Goal: Task Accomplishment & Management: Use online tool/utility

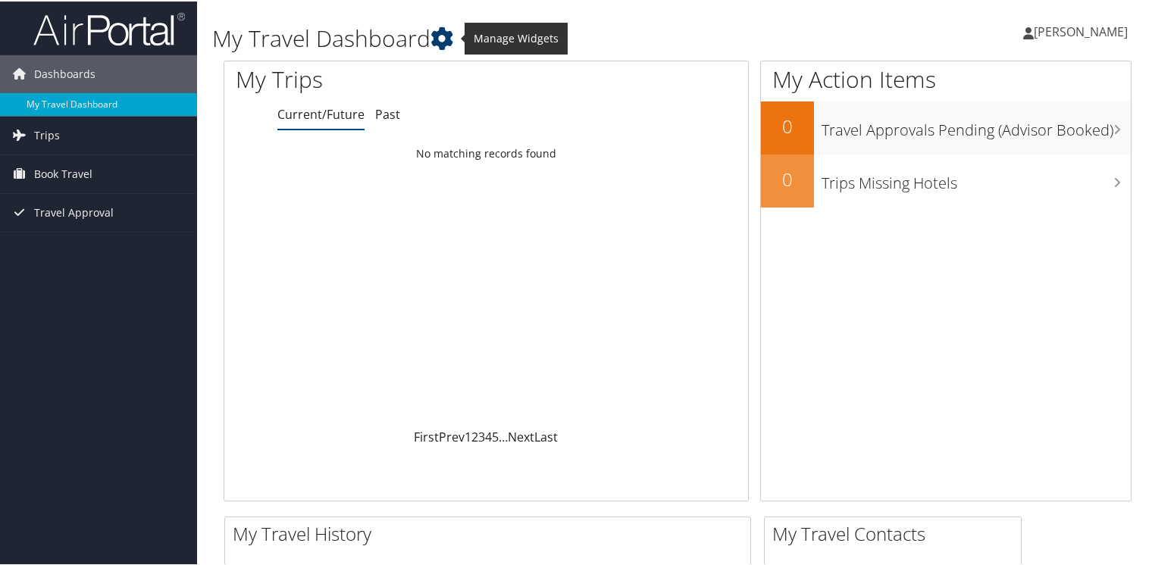
click at [434, 42] on icon at bounding box center [441, 37] width 23 height 23
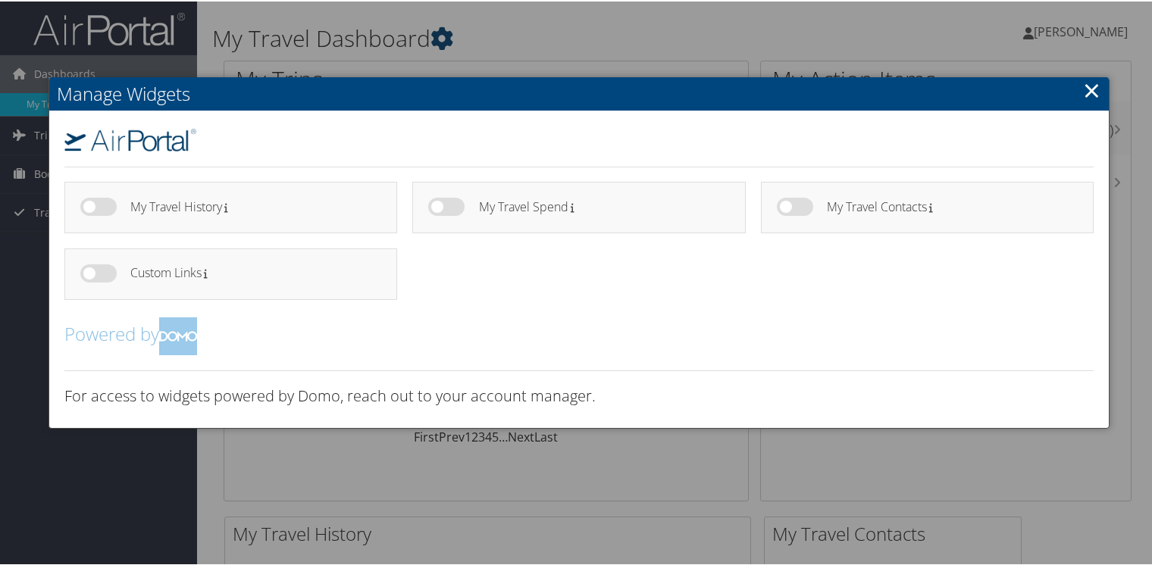
click at [434, 42] on div at bounding box center [579, 282] width 1158 height 565
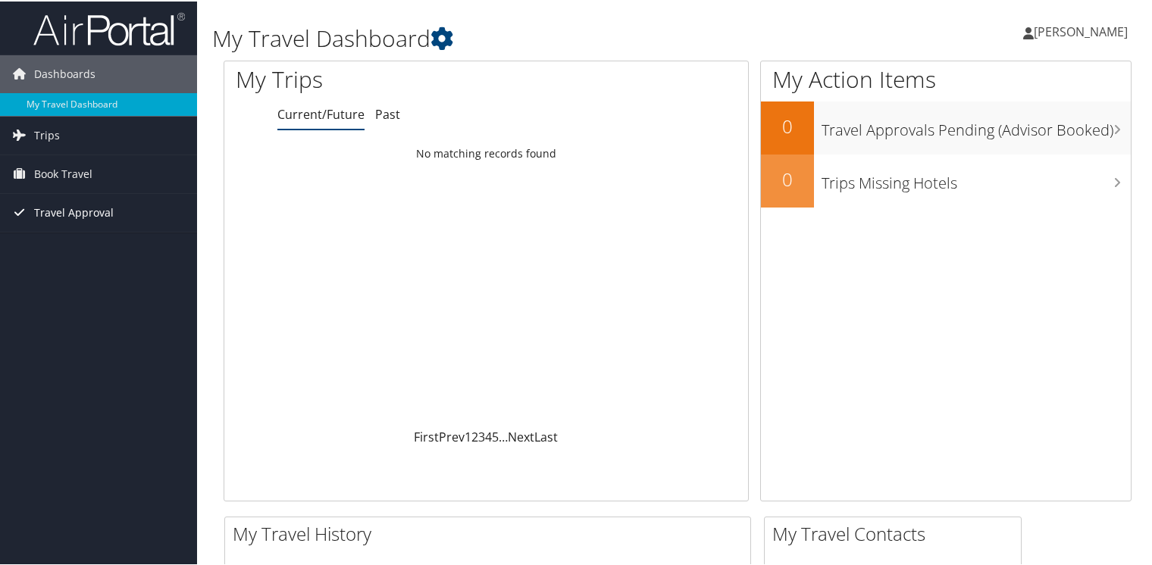
click at [64, 220] on span "Travel Approval" at bounding box center [74, 212] width 80 height 38
click at [62, 167] on span "Book Travel" at bounding box center [63, 173] width 58 height 38
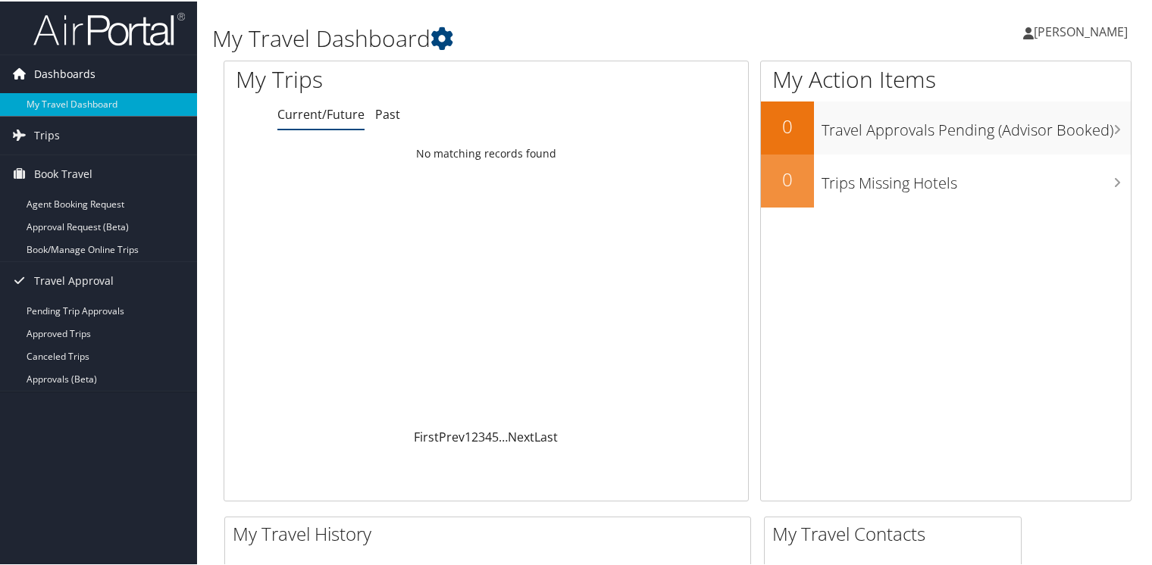
click at [85, 77] on span "Dashboards" at bounding box center [64, 73] width 61 height 38
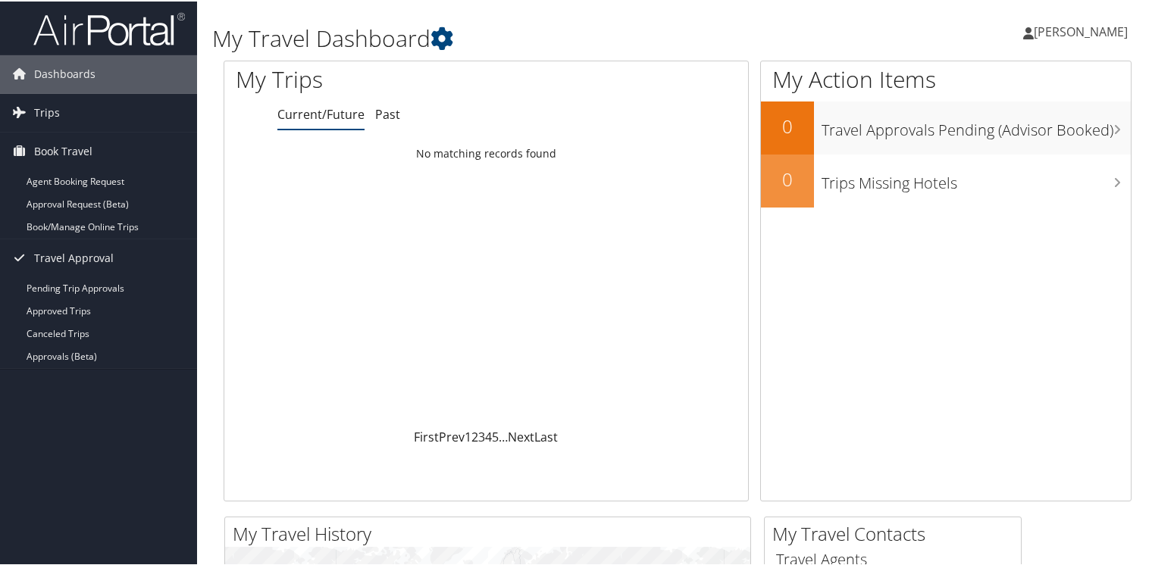
drag, startPoint x: 1010, startPoint y: 29, endPoint x: 1020, endPoint y: 32, distance: 10.3
click at [1016, 29] on ul "Autumn Peterson Autumn Peterson" at bounding box center [1074, 30] width 136 height 45
click at [313, 356] on div "Loading... No matching records found" at bounding box center [486, 283] width 524 height 288
click at [65, 108] on link "Trips" at bounding box center [98, 111] width 197 height 38
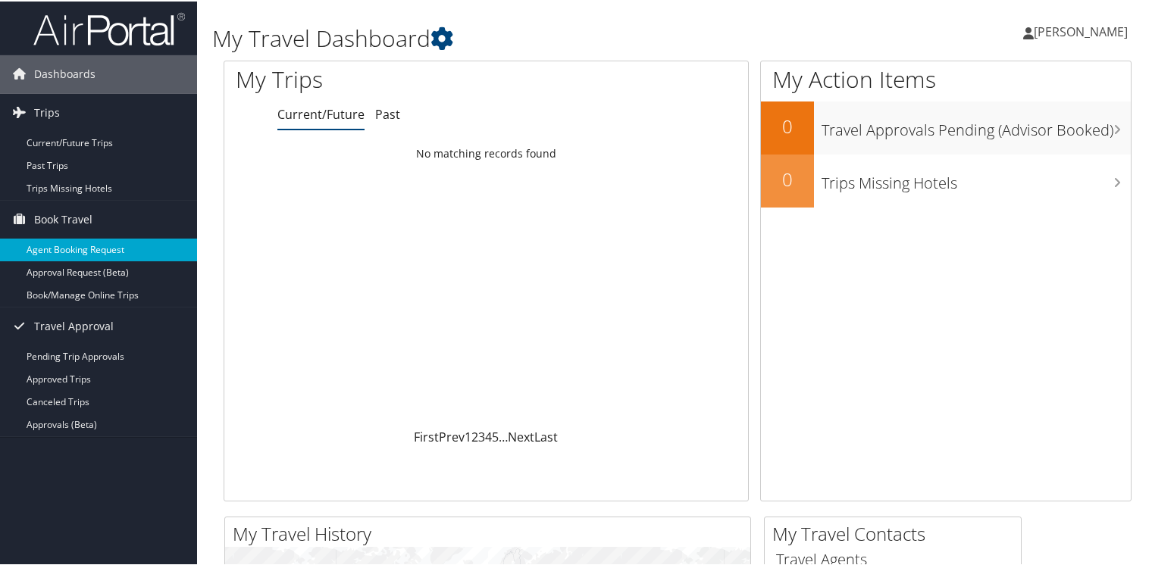
click at [125, 247] on link "Agent Booking Request" at bounding box center [98, 248] width 197 height 23
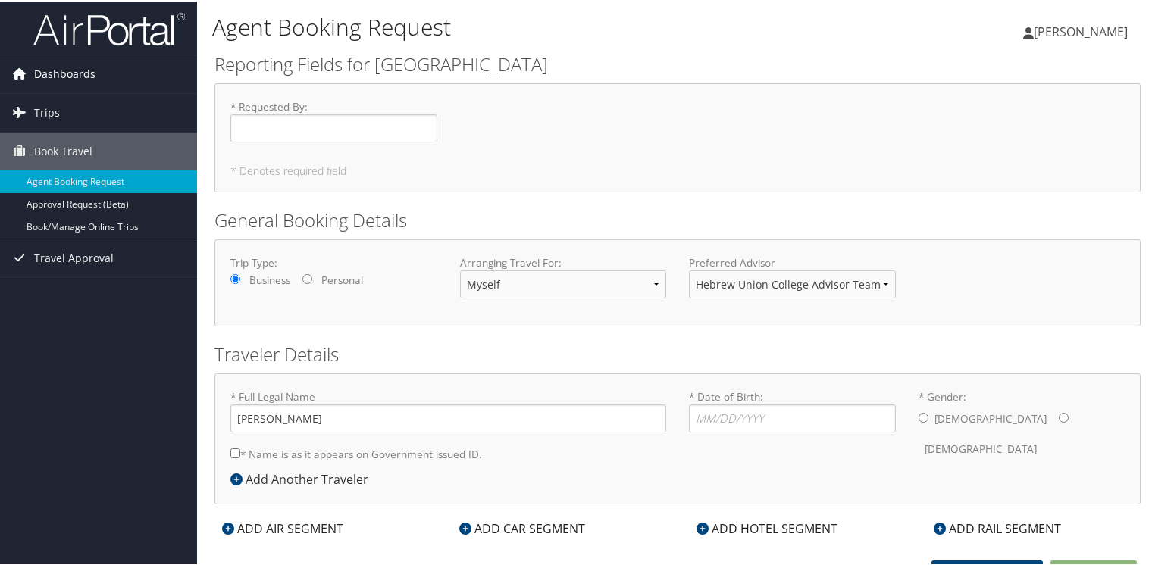
click at [69, 81] on span "Dashboards" at bounding box center [64, 73] width 61 height 38
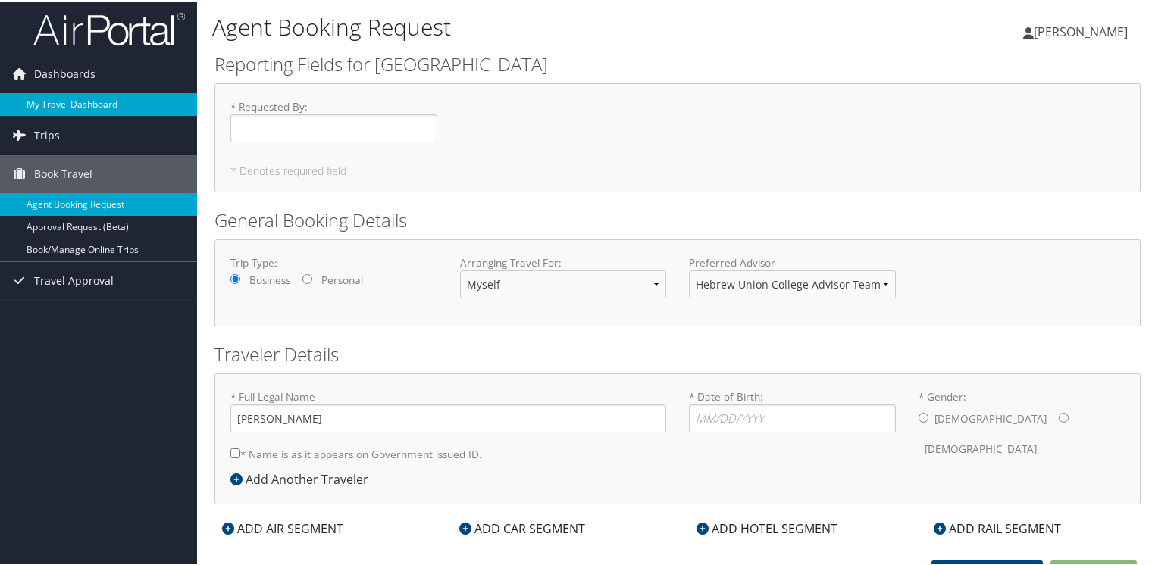
click at [95, 105] on link "My Travel Dashboard" at bounding box center [98, 103] width 197 height 23
